Goal: Information Seeking & Learning: Learn about a topic

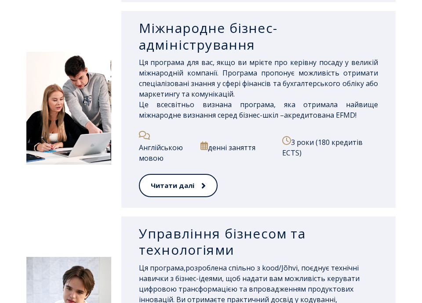
scroll to position [801, 0]
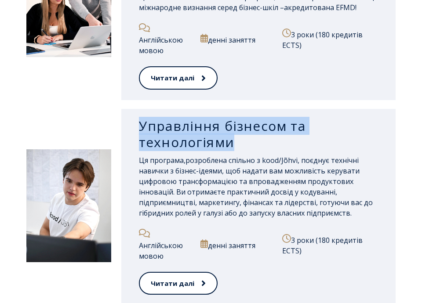
drag, startPoint x: 239, startPoint y: 141, endPoint x: 137, endPoint y: 130, distance: 103.0
click at [137, 130] on div "Управління бізнесом та технологіями Ця програма, розроблена спільно з kood/Jõhv…" at bounding box center [258, 207] width 274 height 197
copy font "Управління бізнесом та технологіями"
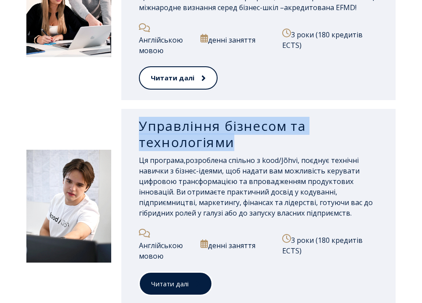
click at [190, 290] on link "Читати далі" at bounding box center [175, 284] width 73 height 24
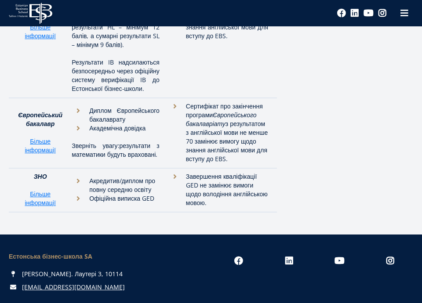
scroll to position [3814, 0]
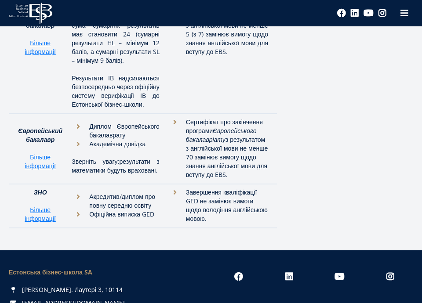
drag, startPoint x: 81, startPoint y: 121, endPoint x: 172, endPoint y: 167, distance: 102.6
copy ul "Атестат про повну загальну середню освіту (Secondary School Certificate) Додато…"
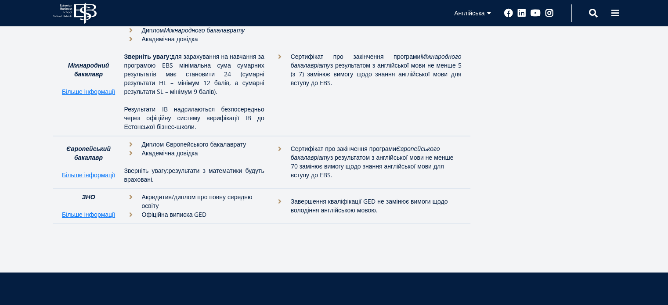
scroll to position [2706, 0]
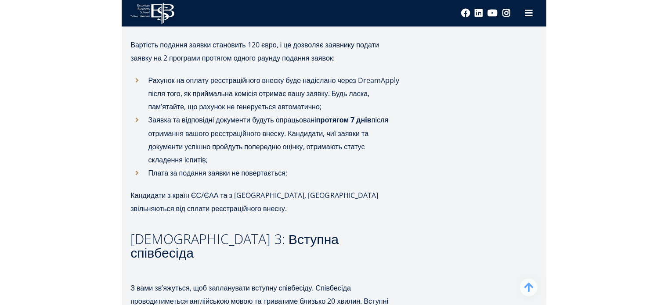
scroll to position [993, 0]
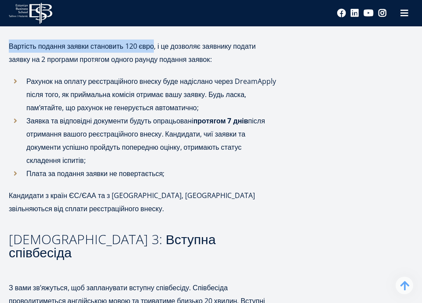
drag, startPoint x: 7, startPoint y: 87, endPoint x: 161, endPoint y: 81, distance: 153.5
copy font "Вартість подання заявки становить 120 євро"
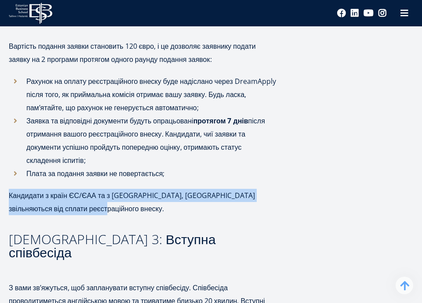
drag, startPoint x: 113, startPoint y: 252, endPoint x: 11, endPoint y: 239, distance: 103.6
click at [11, 215] on p "Кандидати з країн ЄС/ЄАА та з України, Казахстану звільняються від сплати реєст…" at bounding box center [143, 202] width 268 height 26
copy font "Кандидати з країн ЄС/ЄАА та з України, Казахстану звільняються від сплати реєст…"
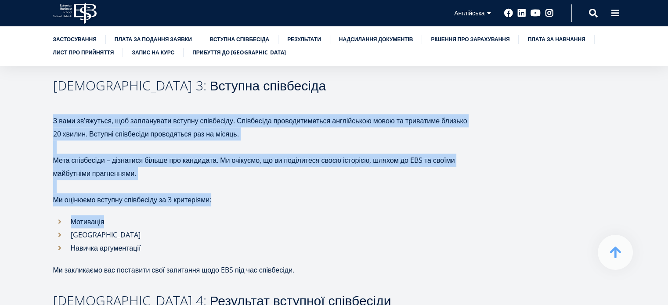
scroll to position [949, 0]
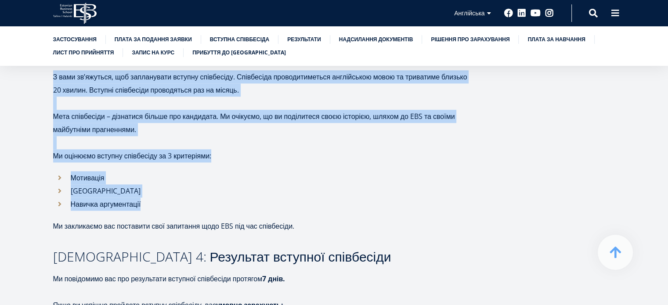
drag, startPoint x: 53, startPoint y: 176, endPoint x: 326, endPoint y: 217, distance: 275.9
copy div "З вами зв’яжуться, щоб запланувати вступну співбесіду. Співбесіда проводитиметь…"
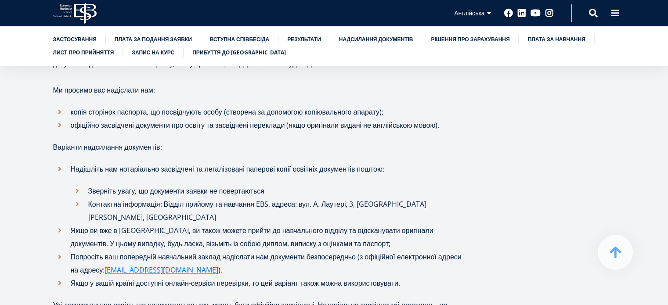
scroll to position [1301, 0]
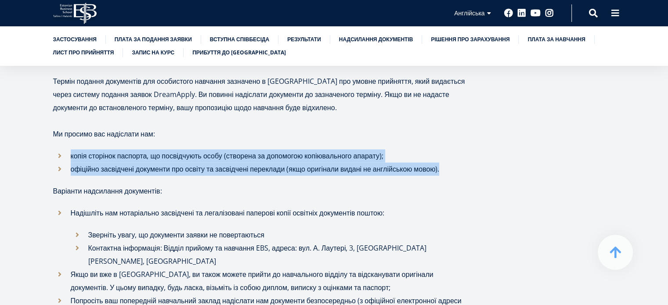
drag, startPoint x: 70, startPoint y: 167, endPoint x: 475, endPoint y: 181, distance: 404.5
click at [421, 182] on div "Ми з нетерпінням чекаємо на можливість дізнатися про вас через вашу заявку до Е…" at bounding box center [334, 138] width 562 height 2447
copy ul "копія сторінок паспорта, що посвідчують особу (створена за допомогою копіювальн…"
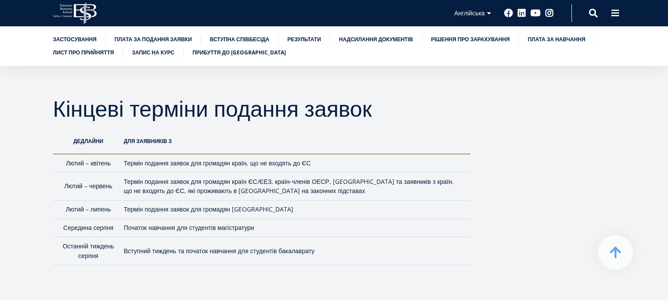
scroll to position [2794, 0]
